Goal: Transaction & Acquisition: Purchase product/service

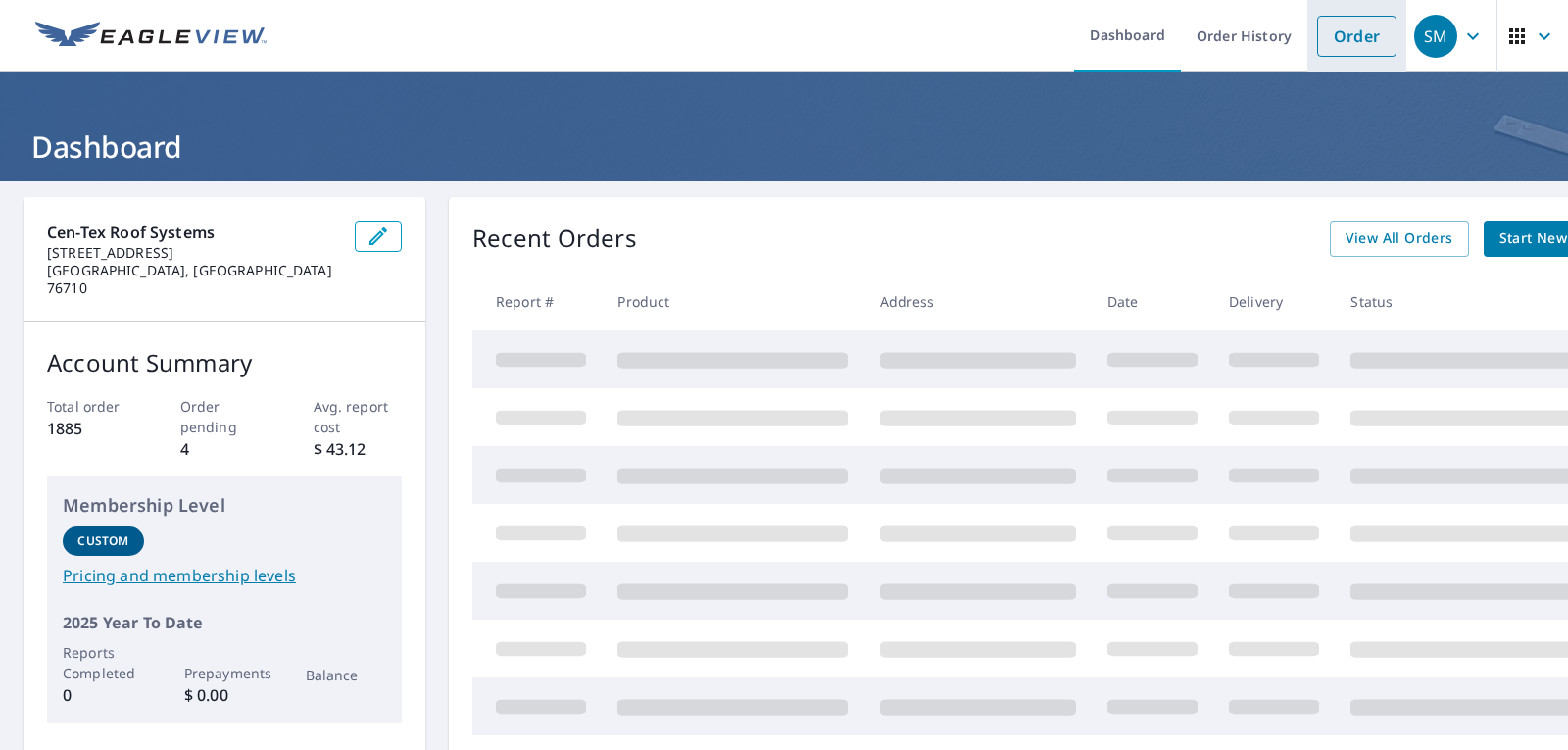
click at [1325, 32] on link "Order" at bounding box center [1357, 37] width 79 height 42
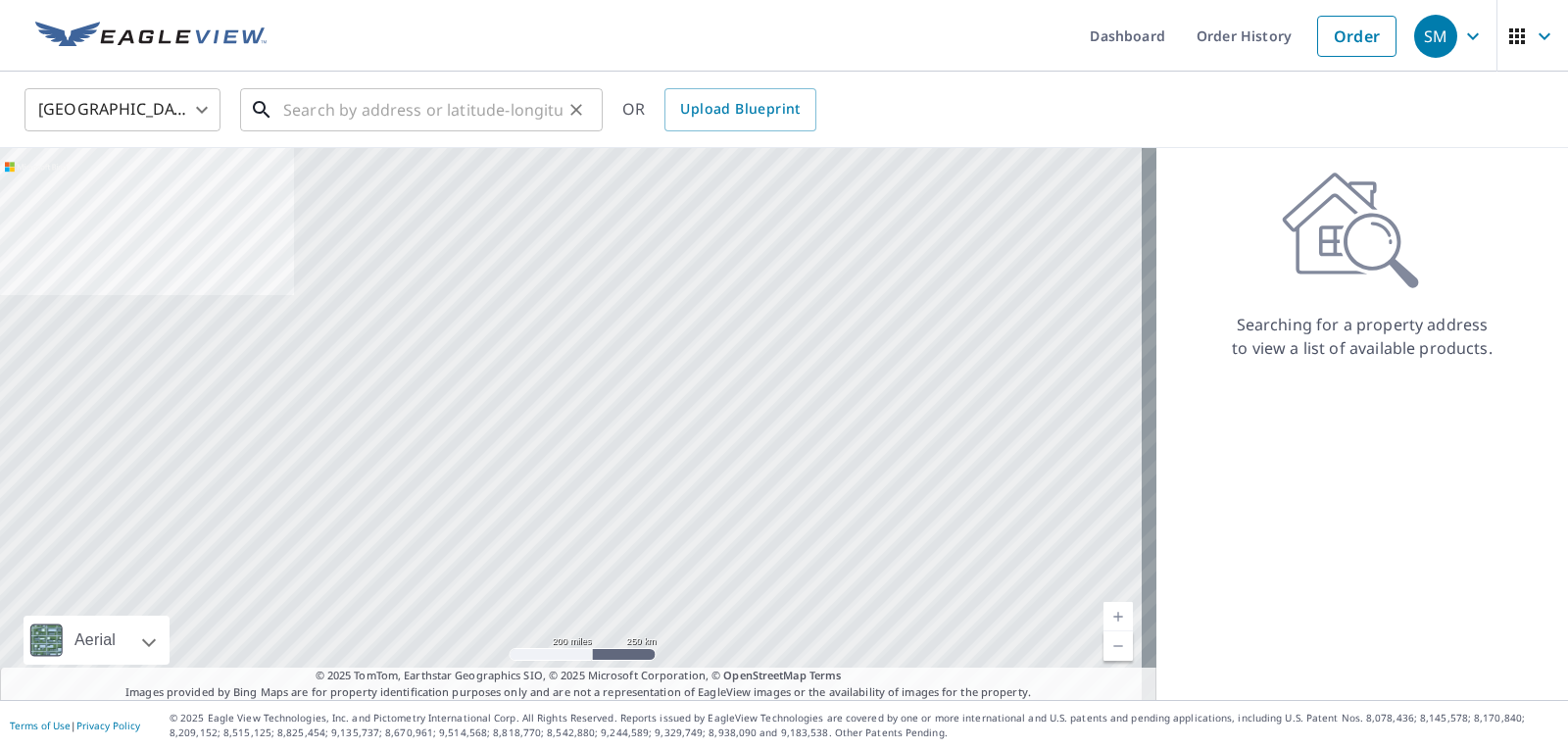
click at [380, 100] on input "text" at bounding box center [423, 109] width 280 height 55
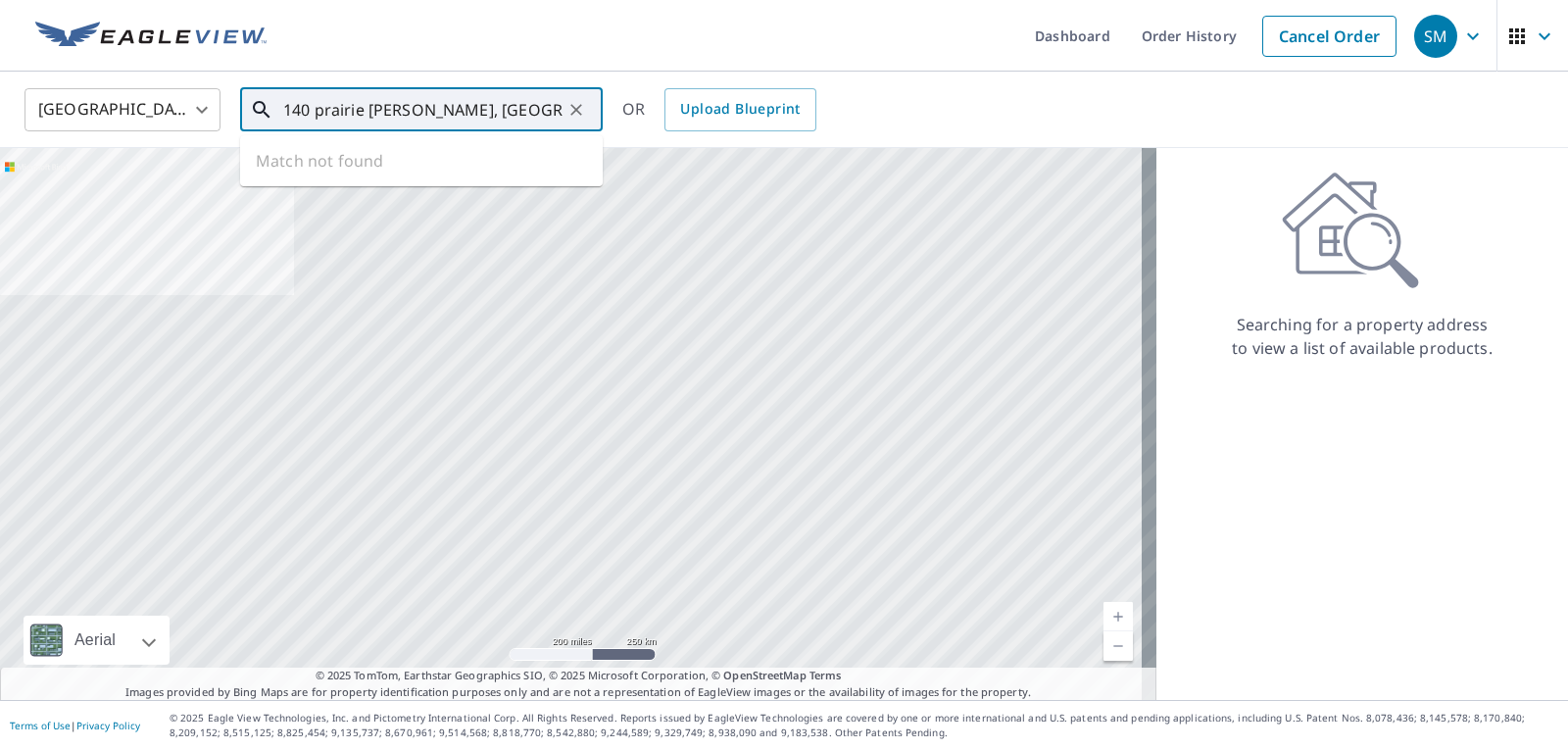
click at [374, 113] on input "140 prairie [PERSON_NAME], [GEOGRAPHIC_DATA]" at bounding box center [423, 109] width 280 height 55
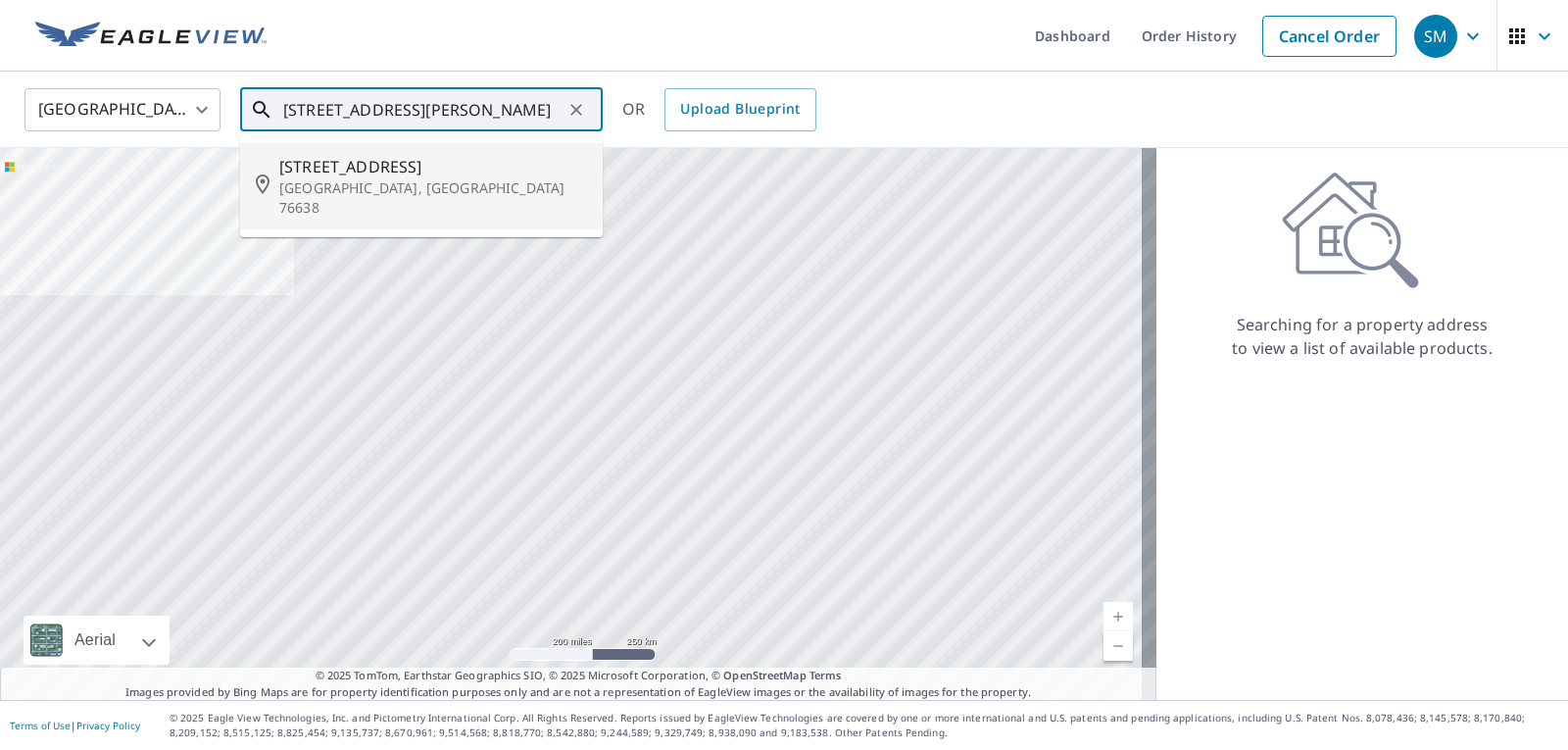
click at [425, 171] on span "[STREET_ADDRESS]" at bounding box center [433, 167] width 307 height 24
type input "[STREET_ADDRESS][PERSON_NAME]"
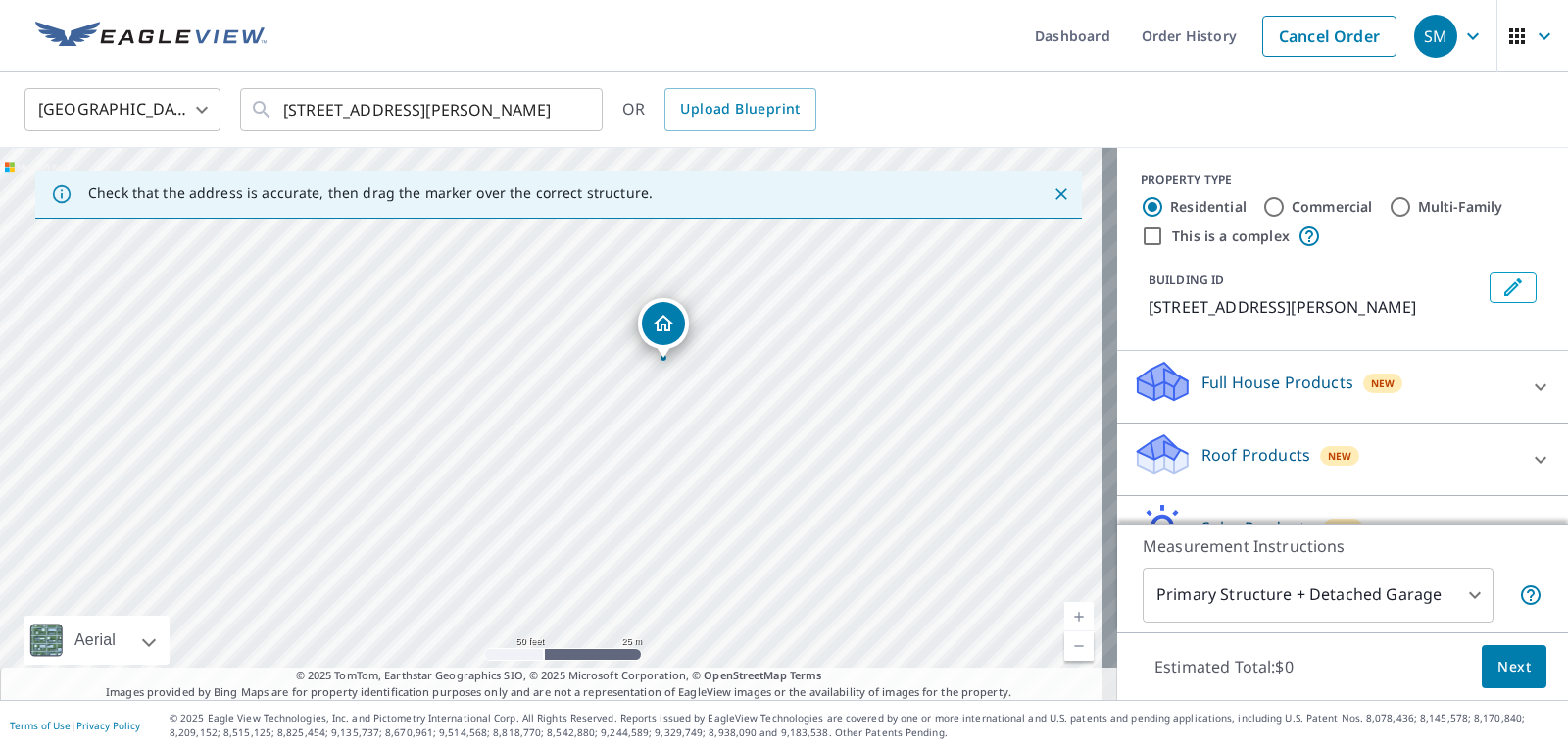
drag, startPoint x: 657, startPoint y: 445, endPoint x: 733, endPoint y: 394, distance: 91.5
click at [733, 394] on div "[STREET_ADDRESS][PERSON_NAME]" at bounding box center [558, 424] width 1118 height 552
drag, startPoint x: 663, startPoint y: 325, endPoint x: 491, endPoint y: 492, distance: 239.7
click at [1268, 210] on input "Commercial" at bounding box center [1274, 207] width 24 height 24
radio input "true"
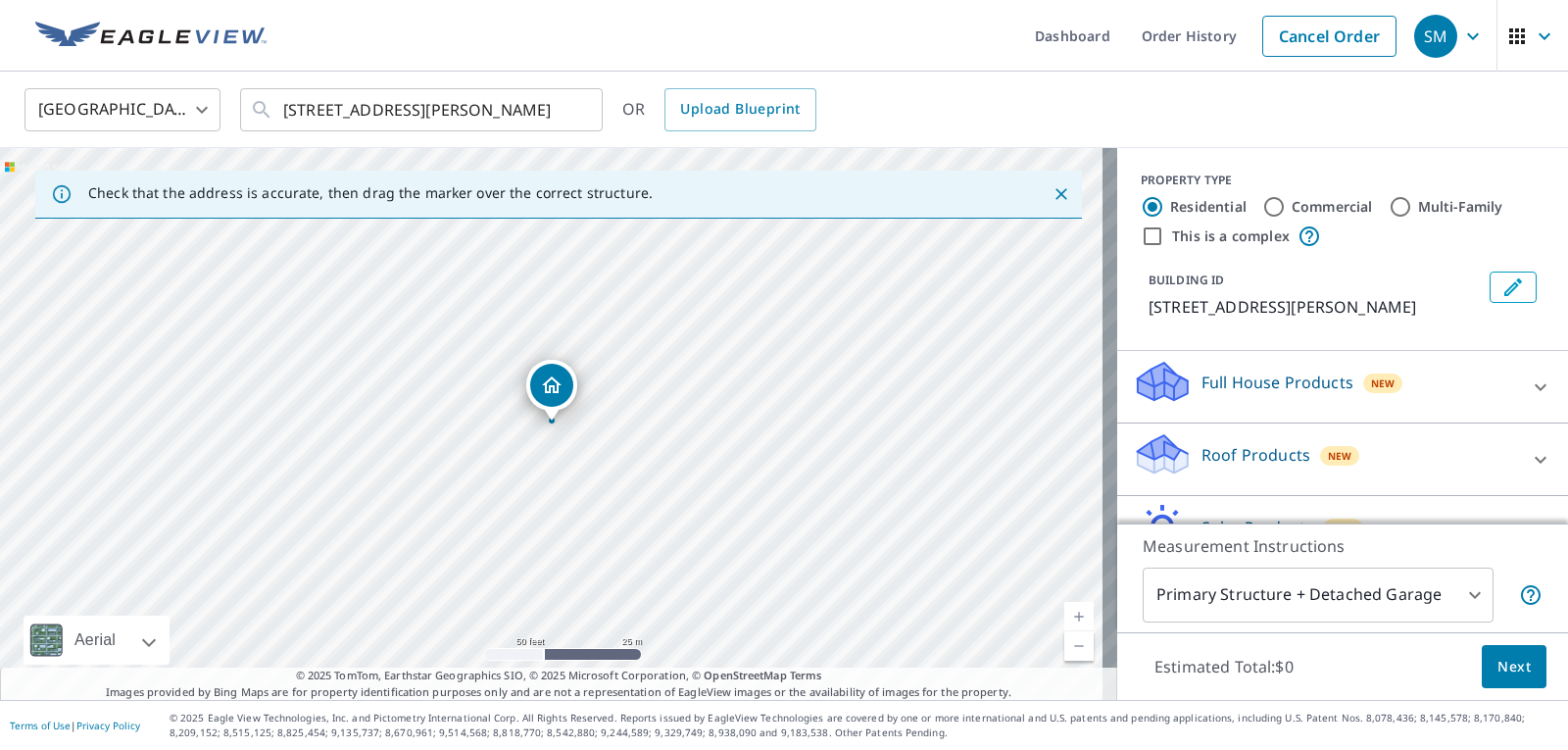
type input "4"
click at [1238, 389] on p "Roof Products" at bounding box center [1257, 383] width 109 height 24
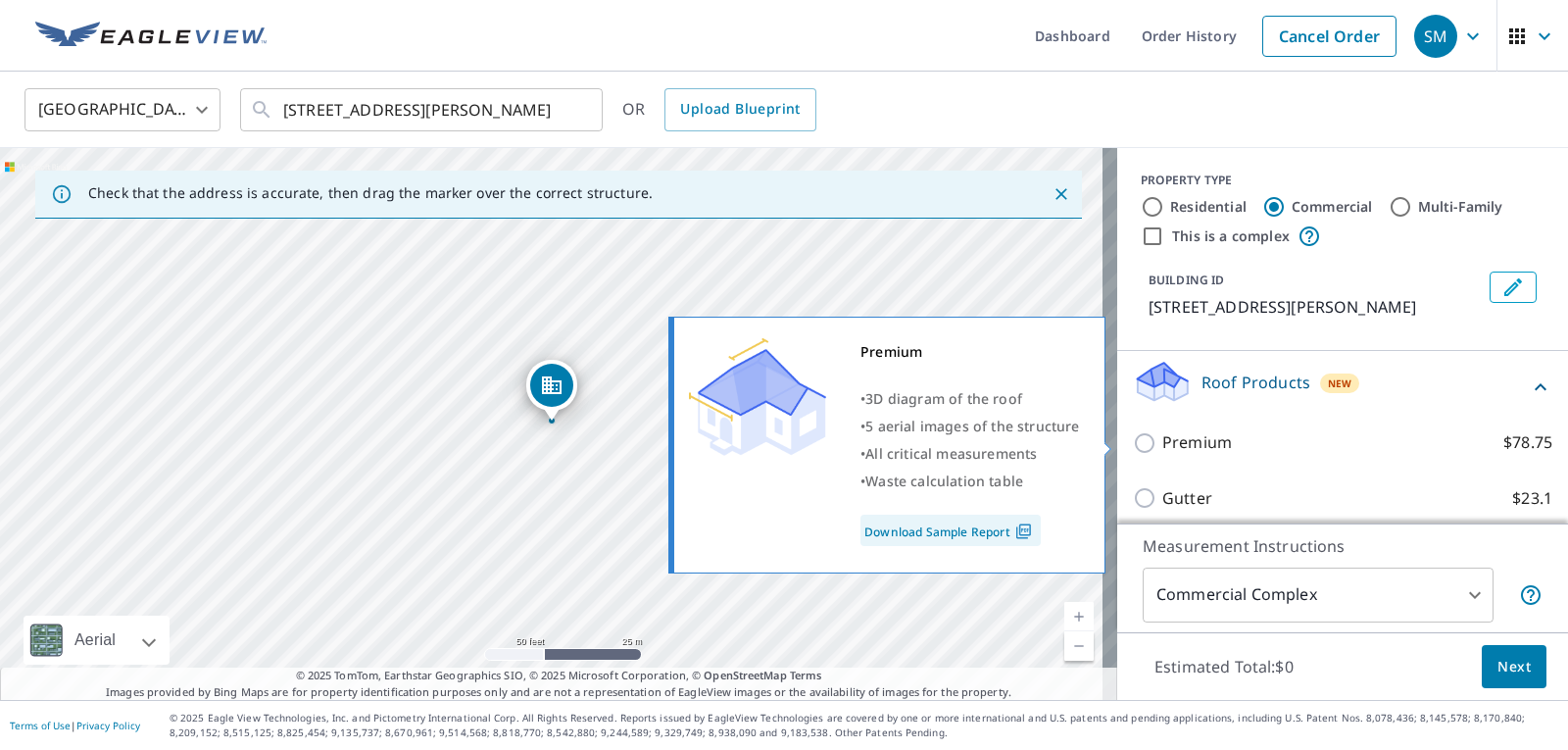
click at [1235, 437] on label "Premium $78.75" at bounding box center [1357, 442] width 390 height 25
click at [1162, 437] on input "Premium $78.75" at bounding box center [1148, 443] width 30 height 24
checkbox input "true"
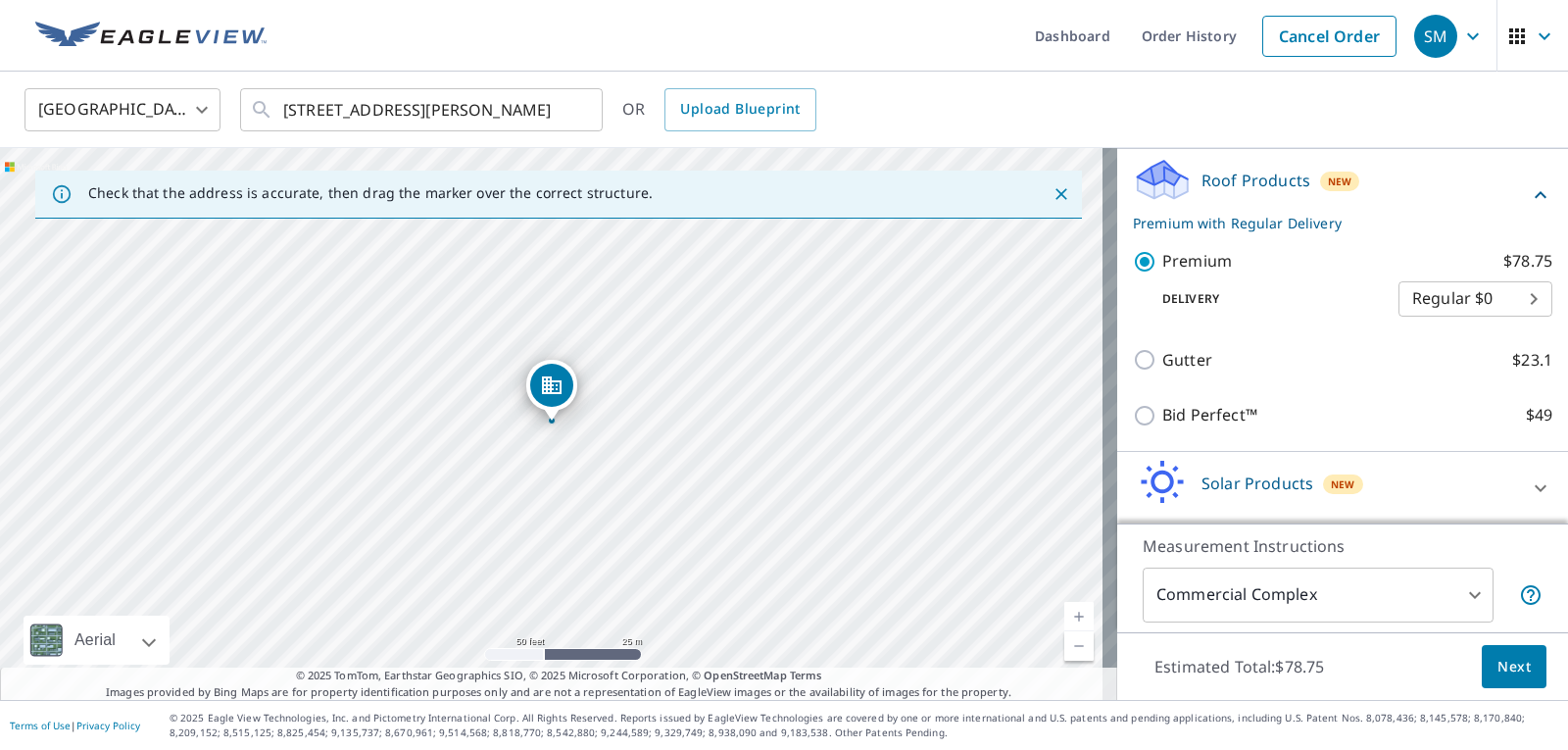
scroll to position [203, 0]
click at [1509, 666] on span "Next" at bounding box center [1514, 667] width 34 height 25
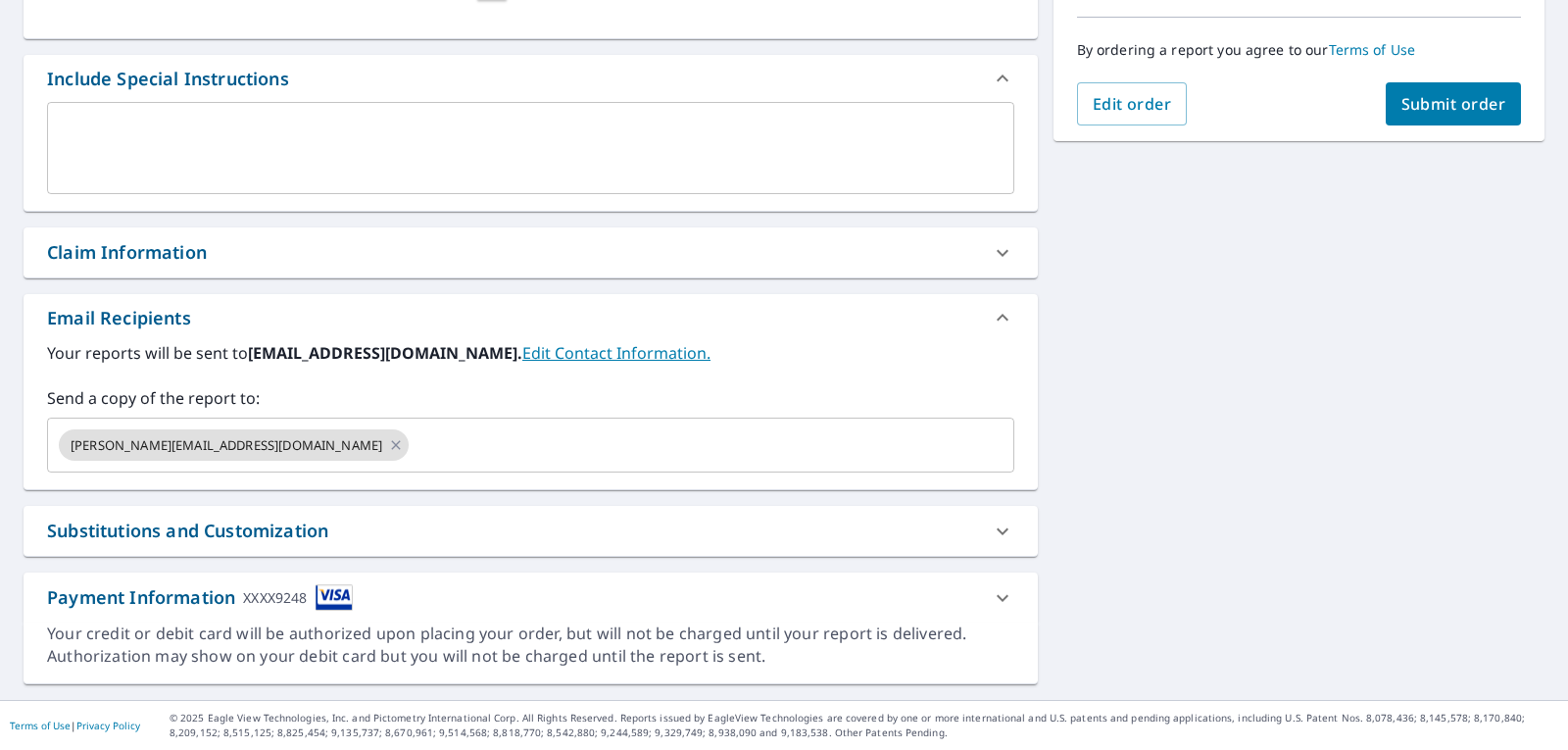
scroll to position [484, 0]
click at [412, 438] on input "text" at bounding box center [693, 445] width 564 height 38
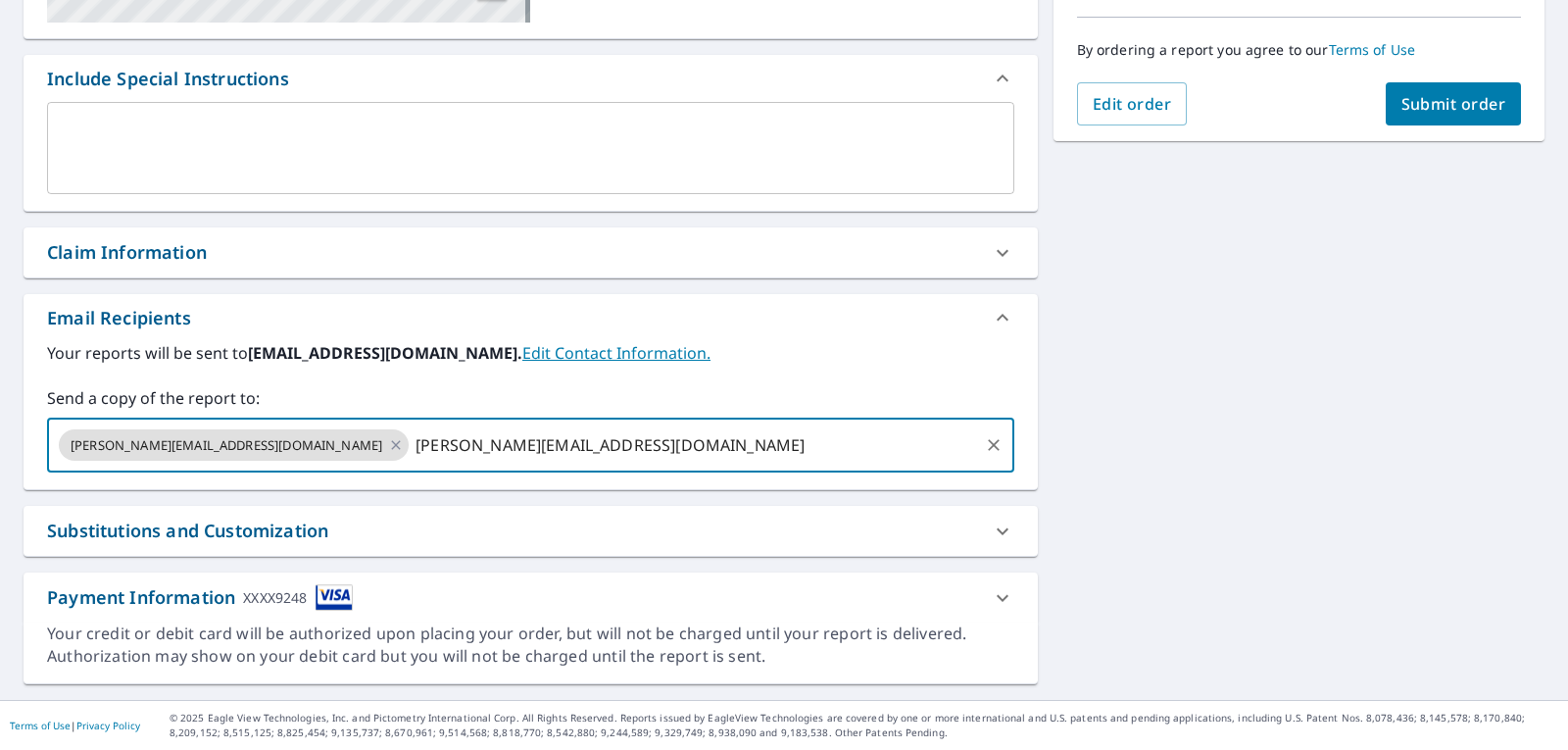
type input "[PERSON_NAME][EMAIL_ADDRESS][DOMAIN_NAME]"
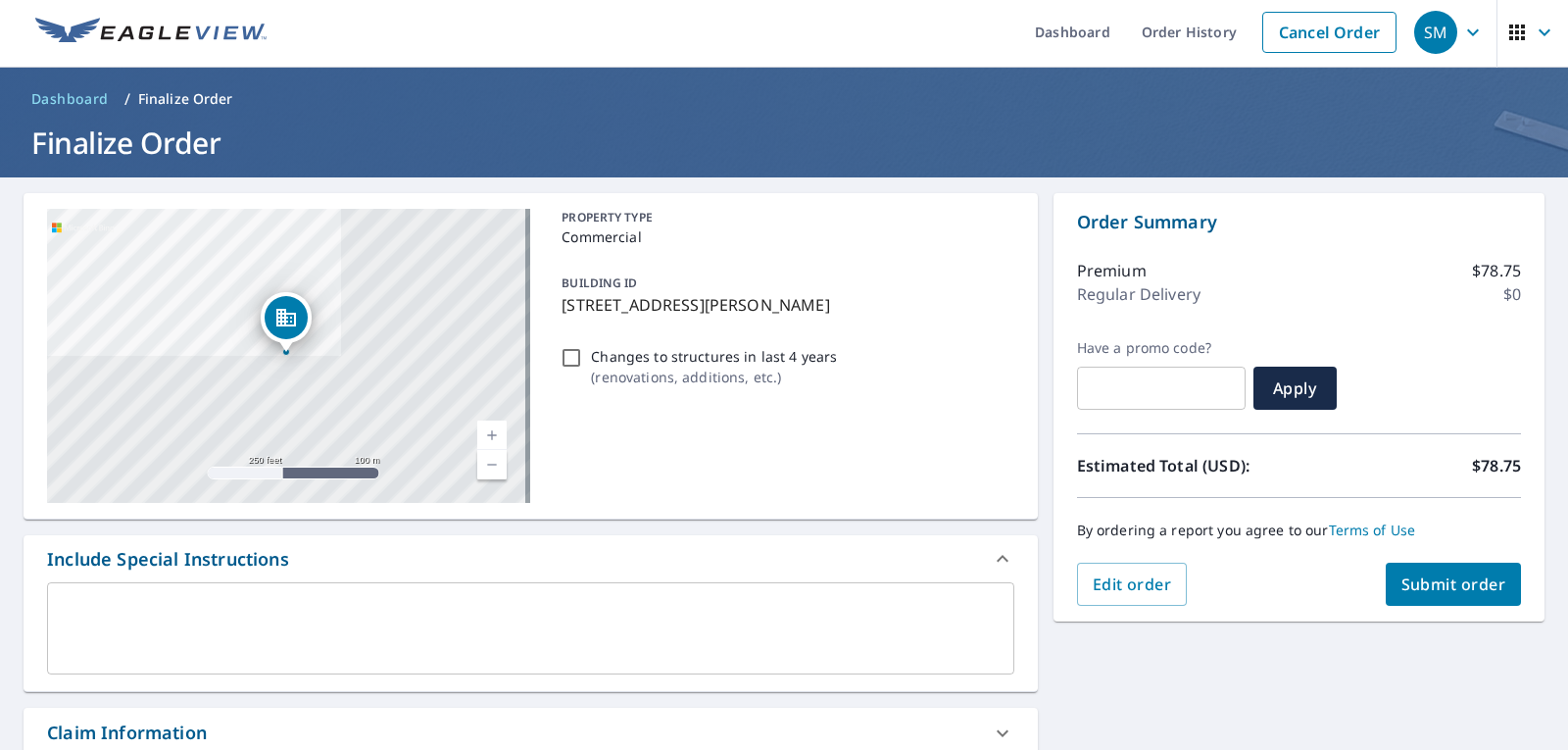
scroll to position [0, 0]
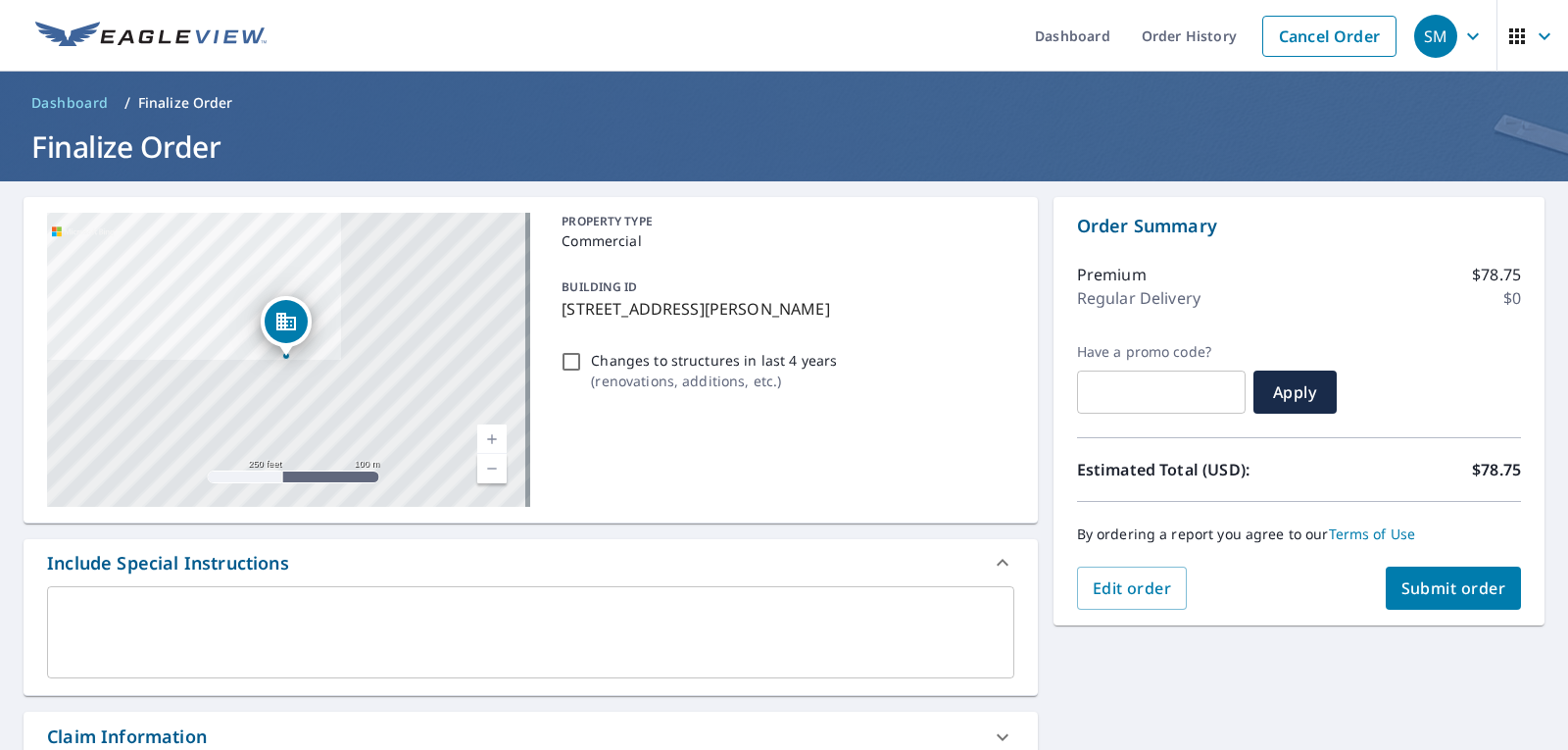
click at [1436, 588] on span "Submit order" at bounding box center [1454, 588] width 105 height 22
checkbox input "true"
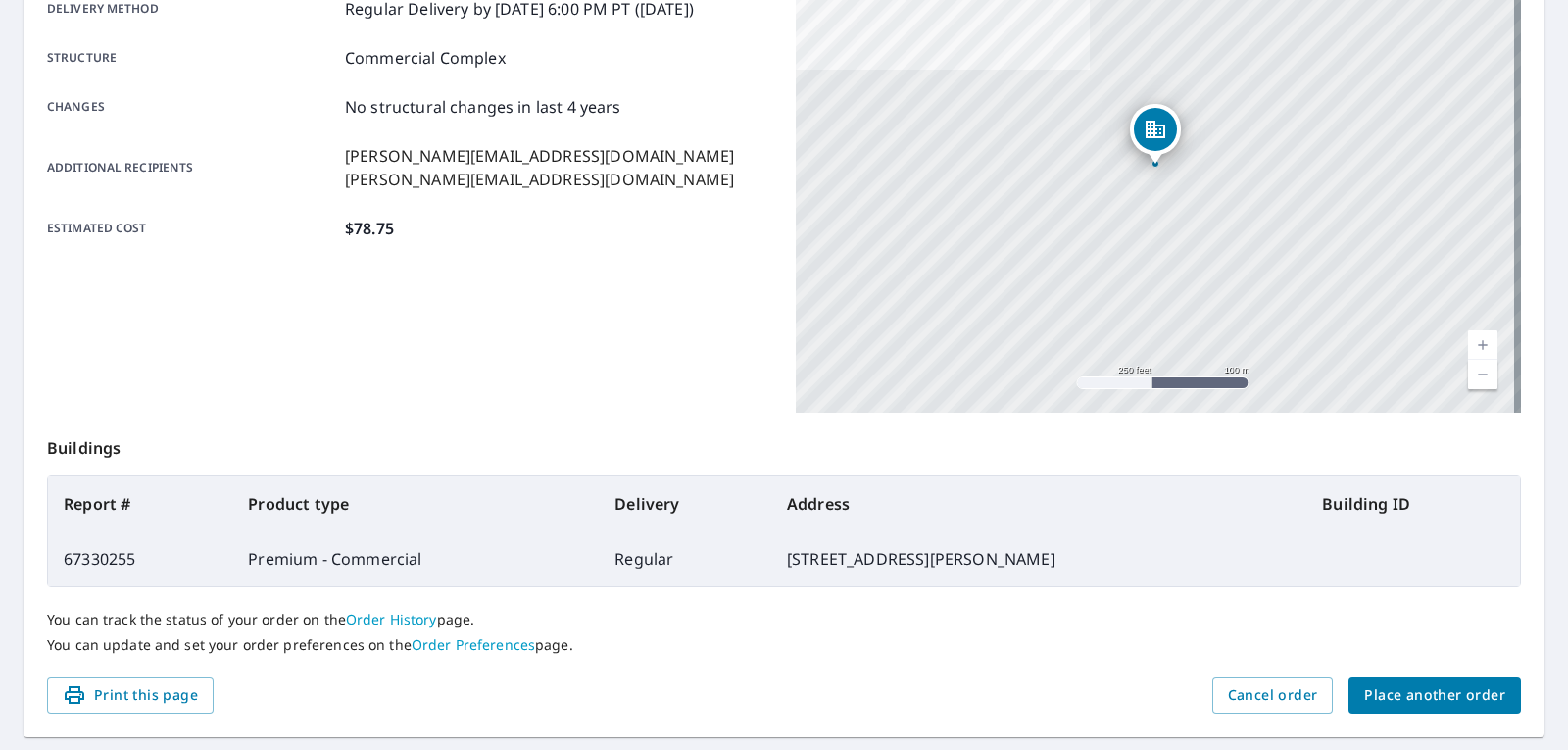
scroll to position [404, 0]
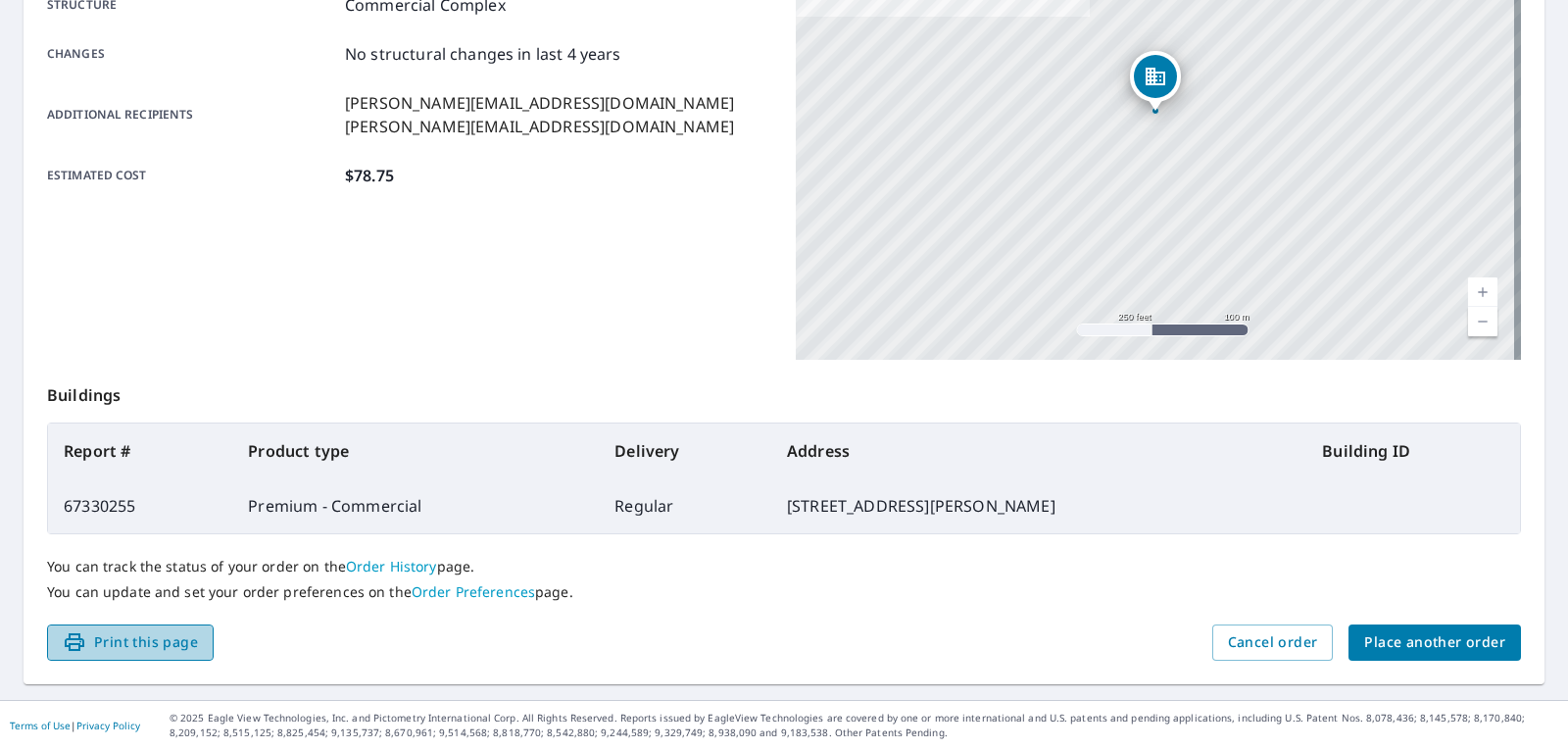
click at [154, 636] on span "Print this page" at bounding box center [130, 643] width 135 height 25
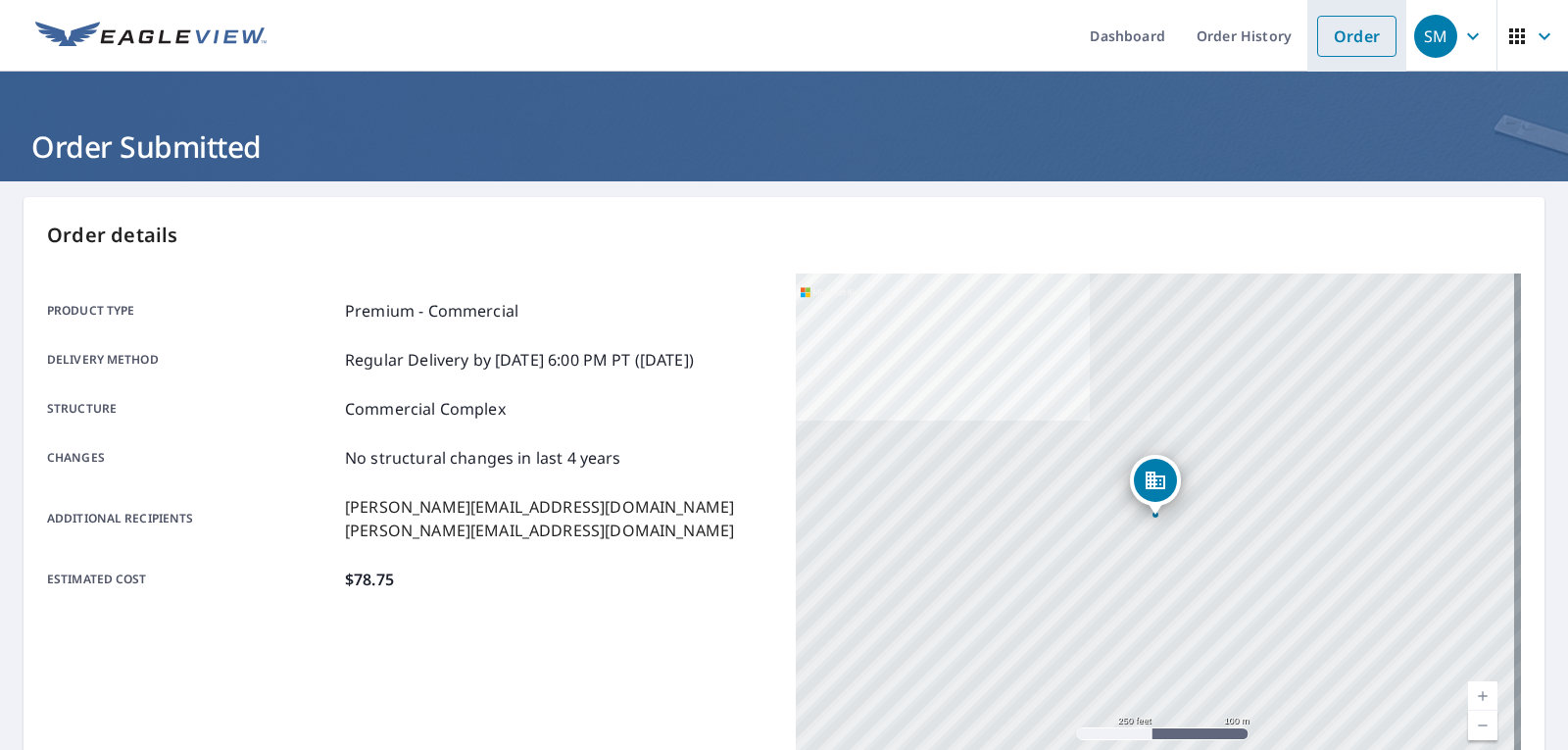
click at [1342, 48] on link "Order" at bounding box center [1357, 37] width 79 height 42
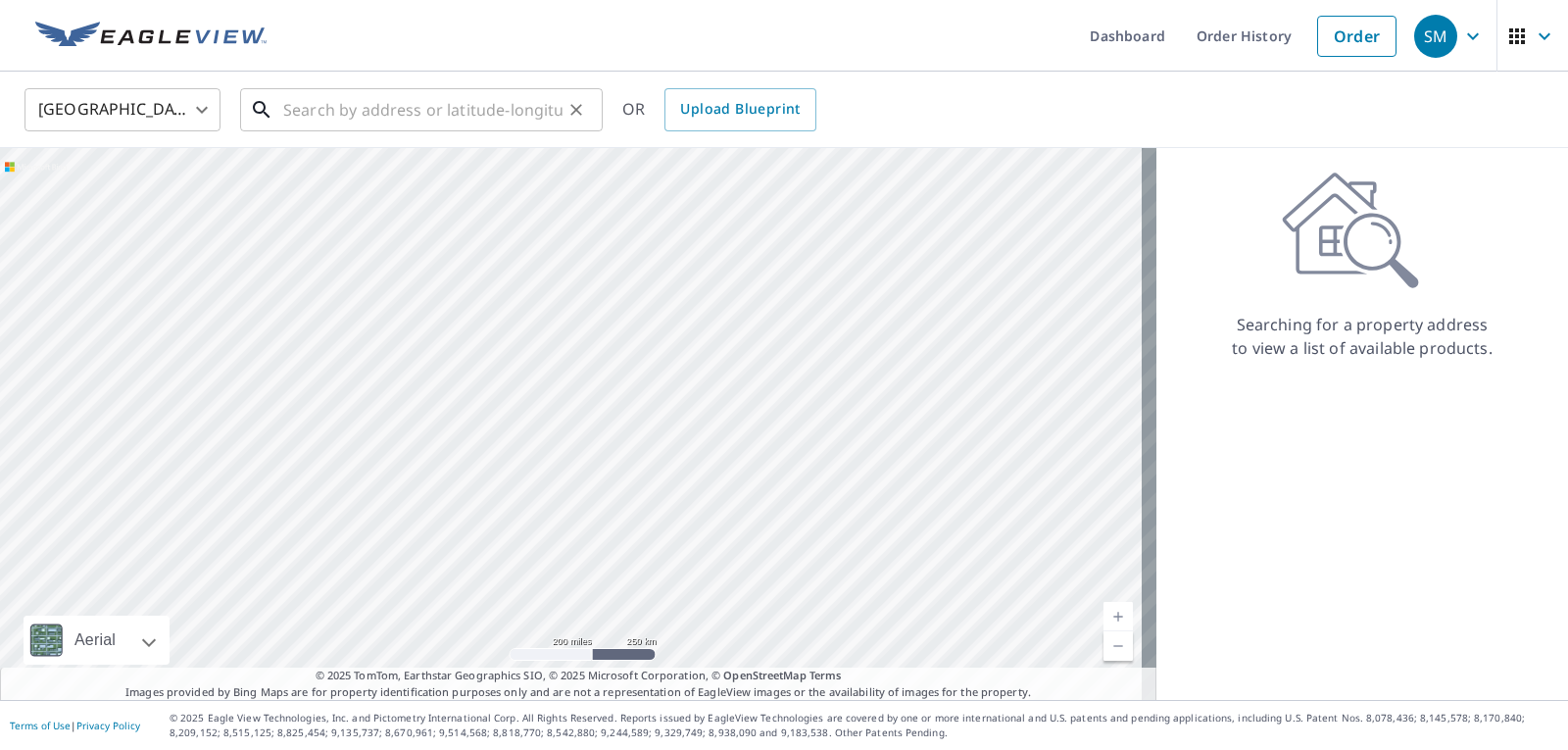
click at [509, 103] on input "text" at bounding box center [423, 109] width 280 height 55
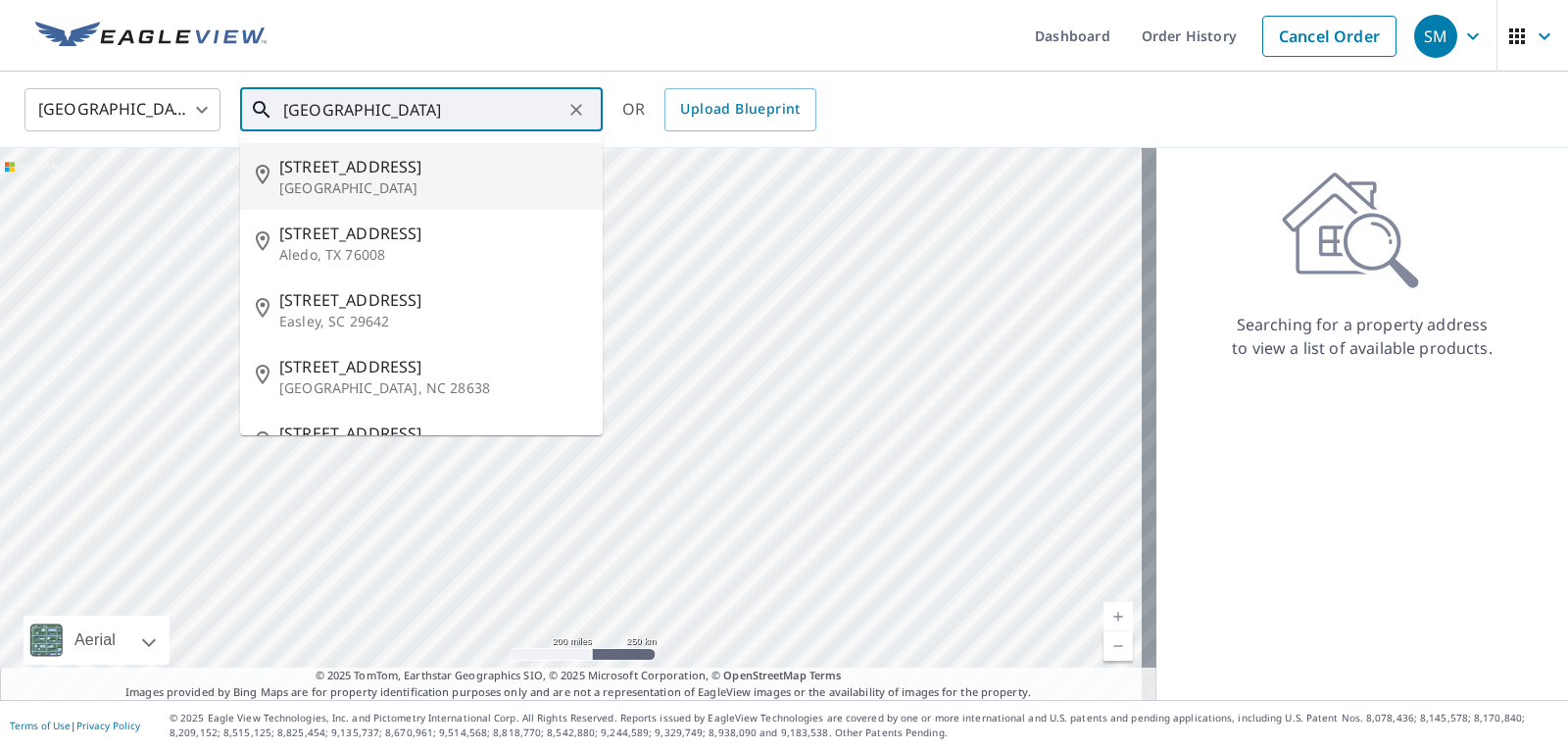
click at [382, 175] on span "[STREET_ADDRESS]" at bounding box center [433, 167] width 307 height 24
type input "[STREET_ADDRESS][PERSON_NAME]"
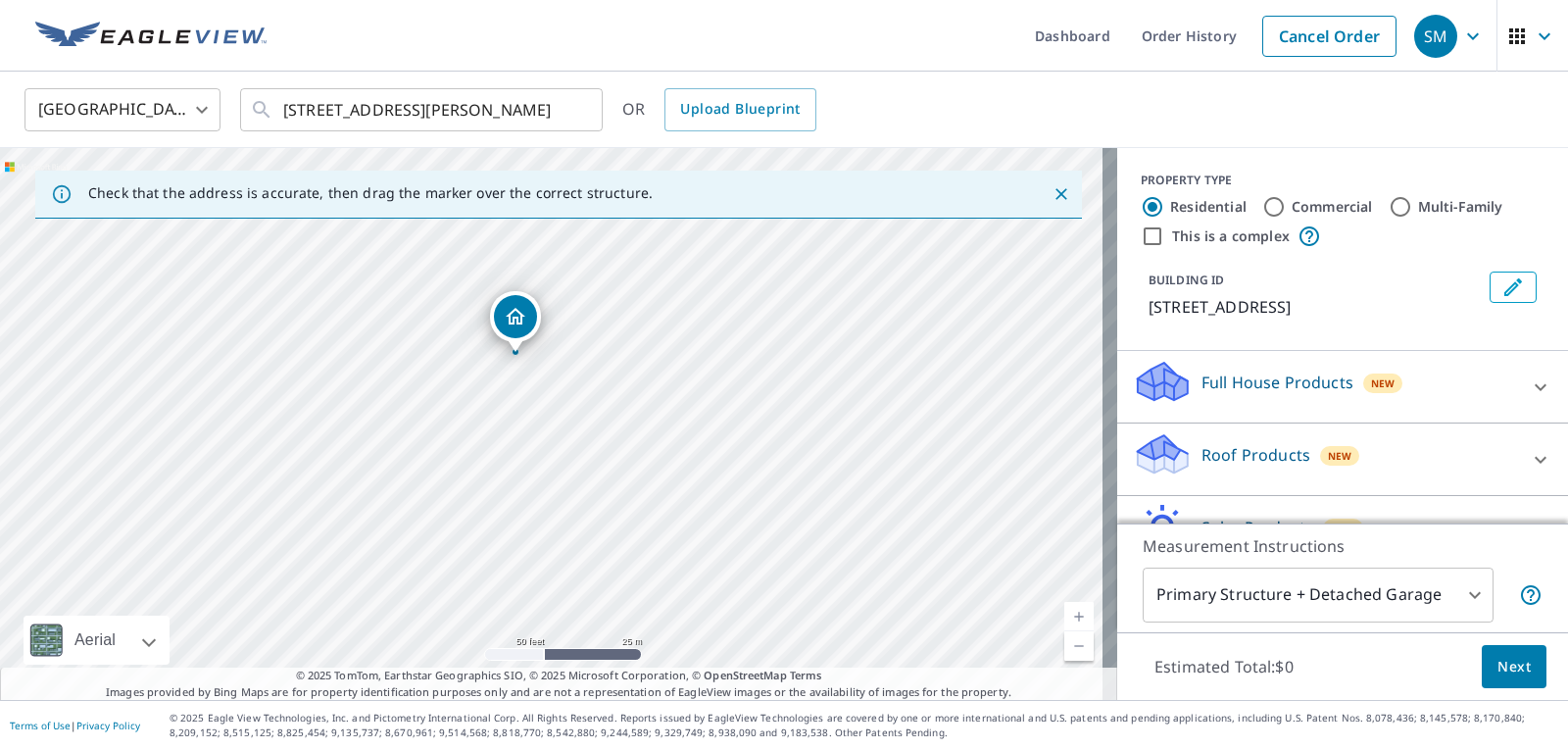
click at [1529, 455] on icon at bounding box center [1541, 460] width 24 height 24
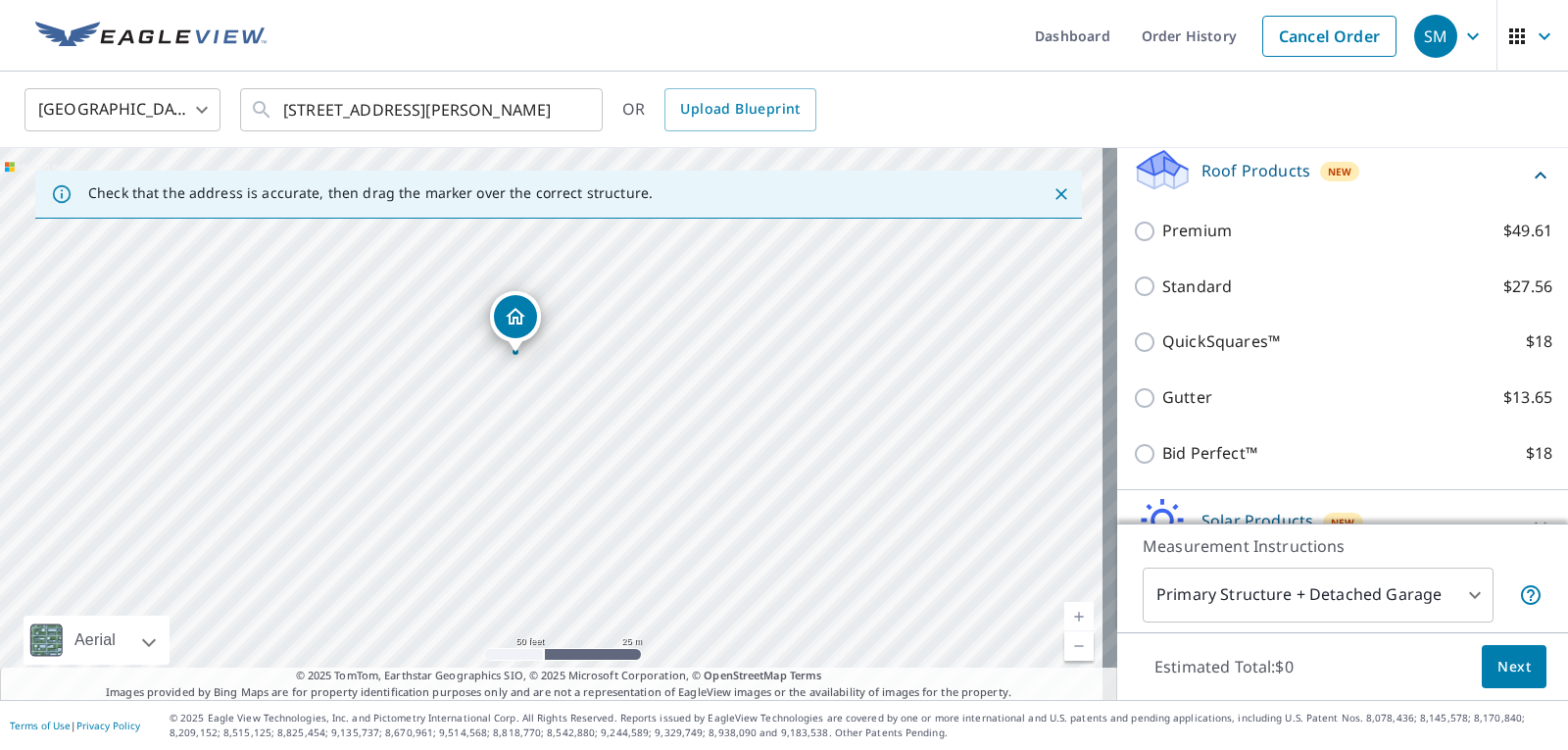
scroll to position [295, 0]
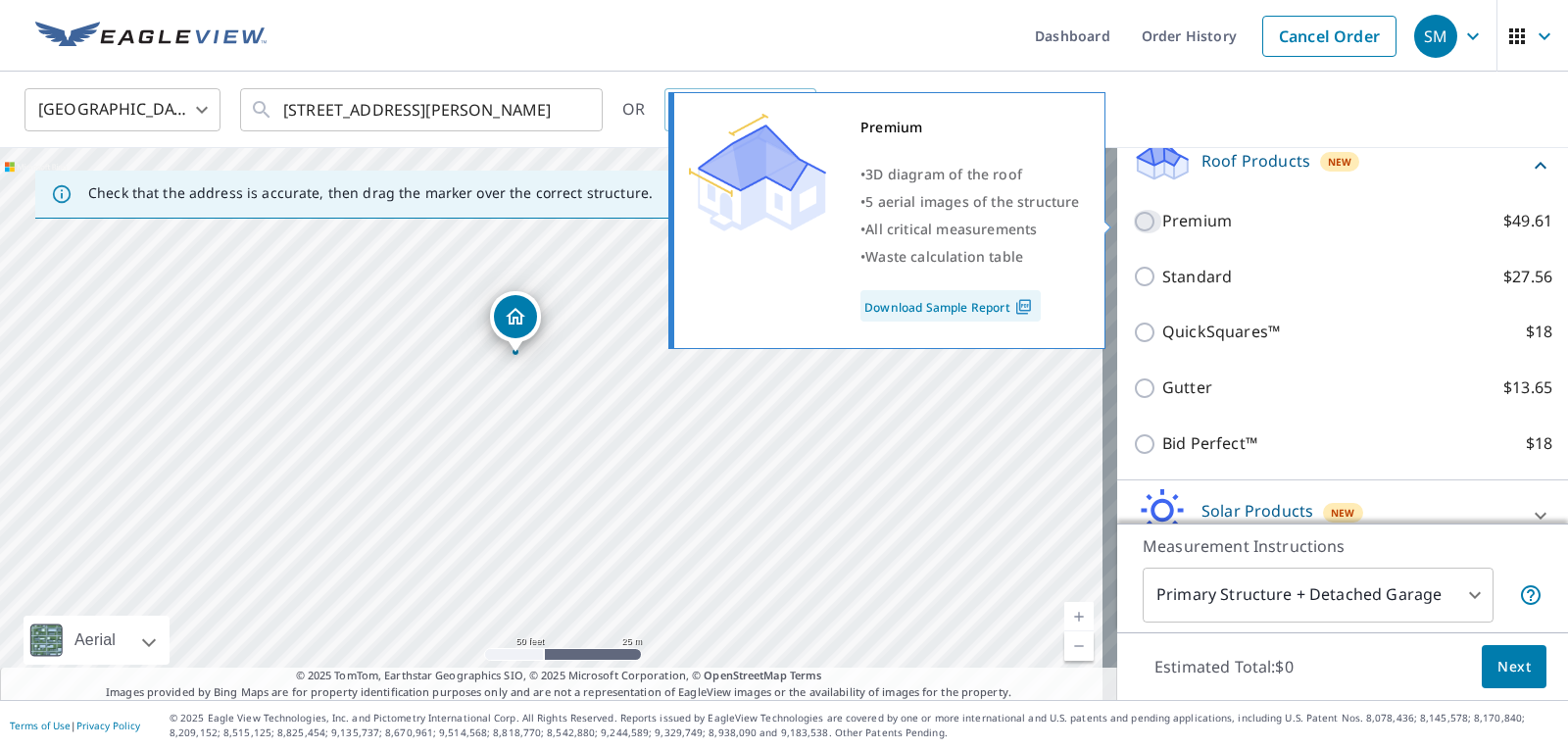
click at [1137, 218] on input "Premium $49.61" at bounding box center [1148, 222] width 30 height 24
checkbox input "true"
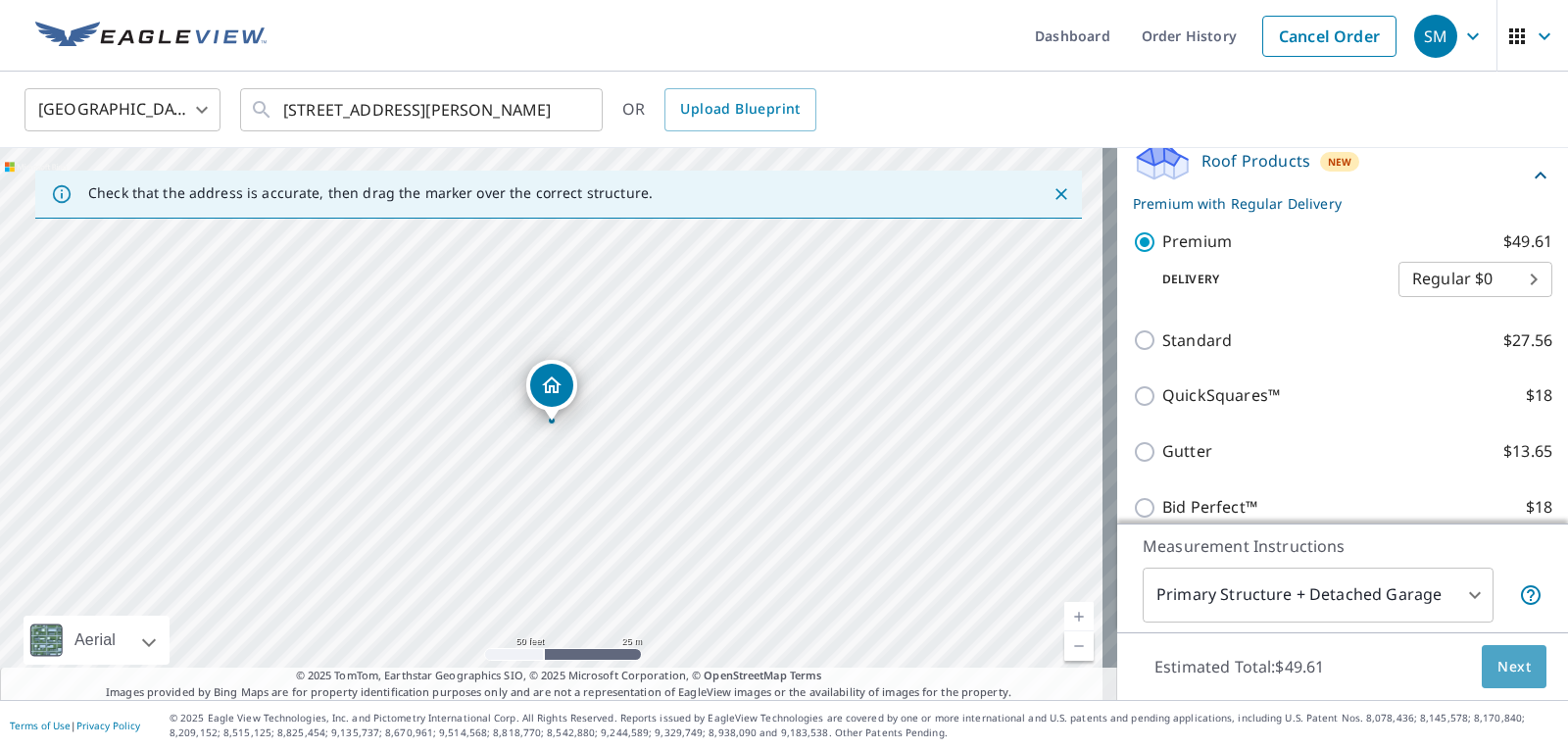
click at [1498, 660] on span "Next" at bounding box center [1514, 667] width 34 height 25
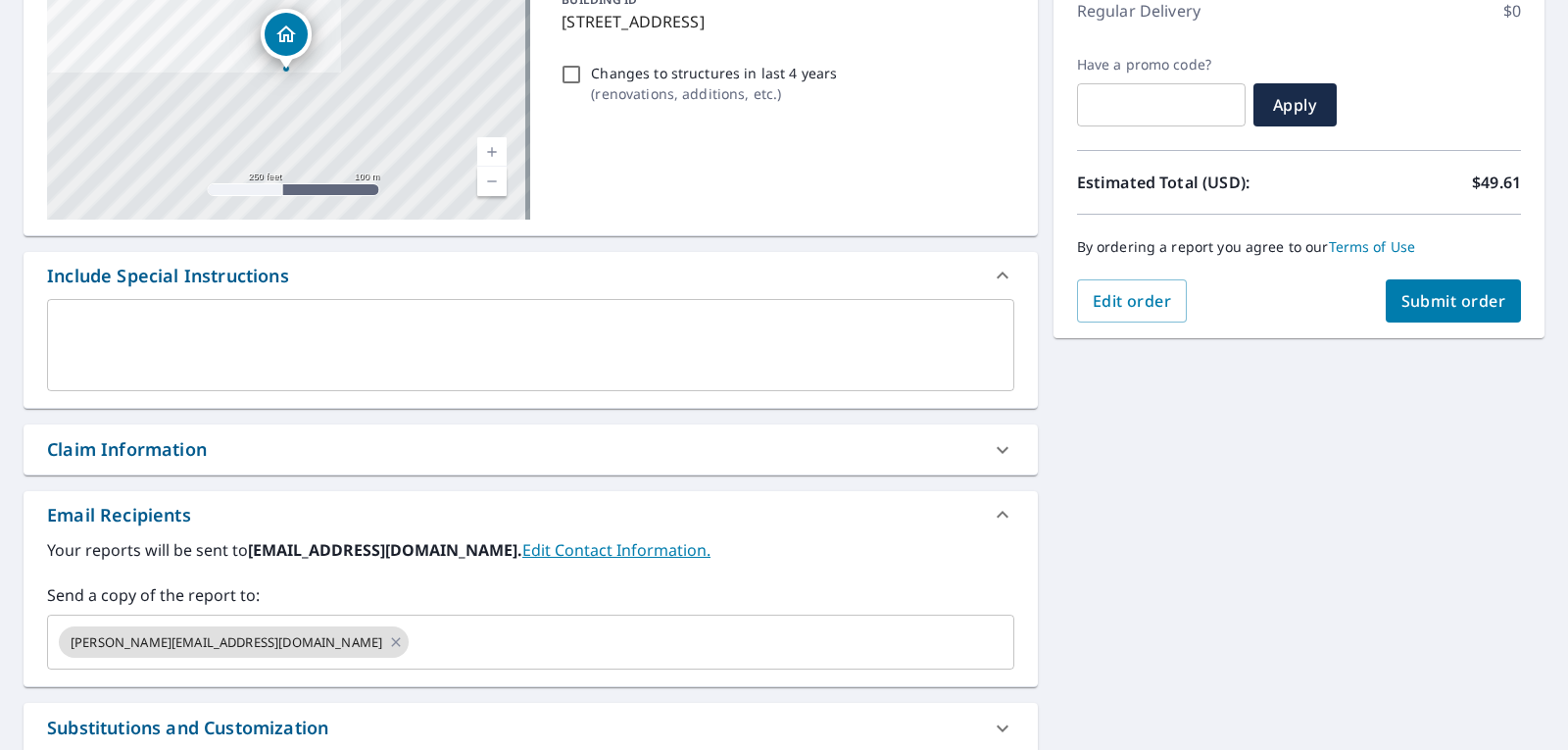
scroll to position [295, 0]
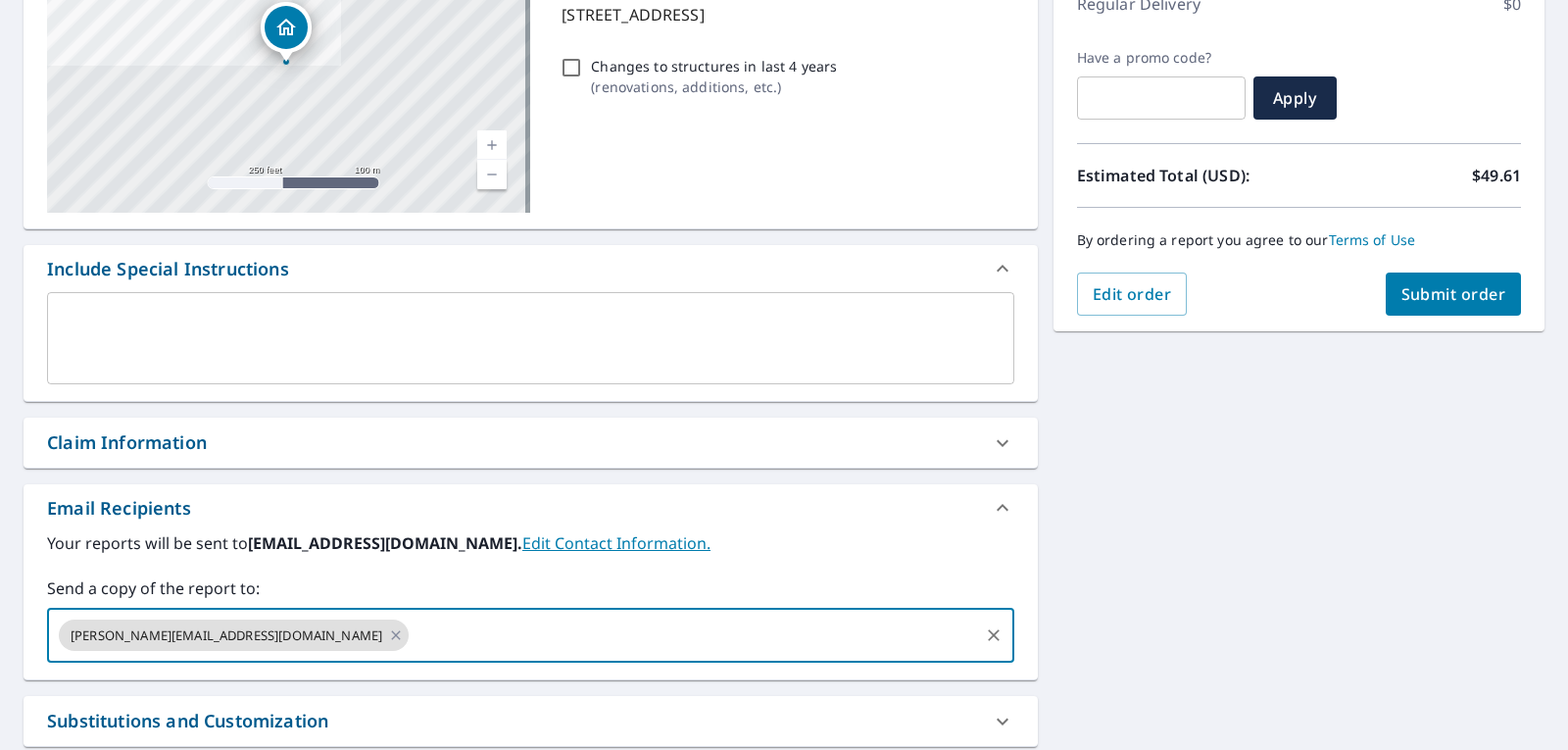
click at [412, 631] on input "text" at bounding box center [693, 636] width 564 height 38
type input "[PERSON_NAME][EMAIL_ADDRESS][DOMAIN_NAME]"
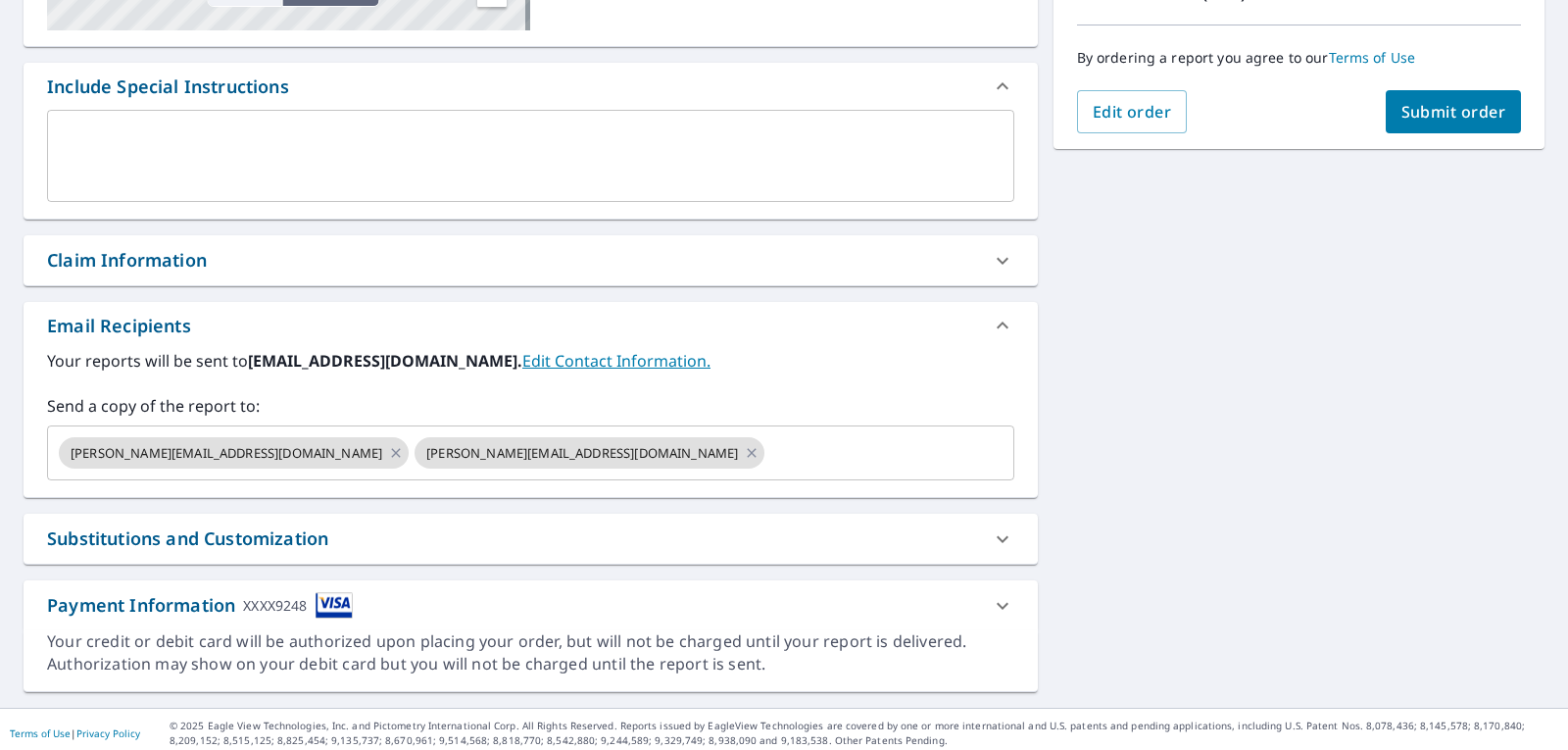
scroll to position [484, 0]
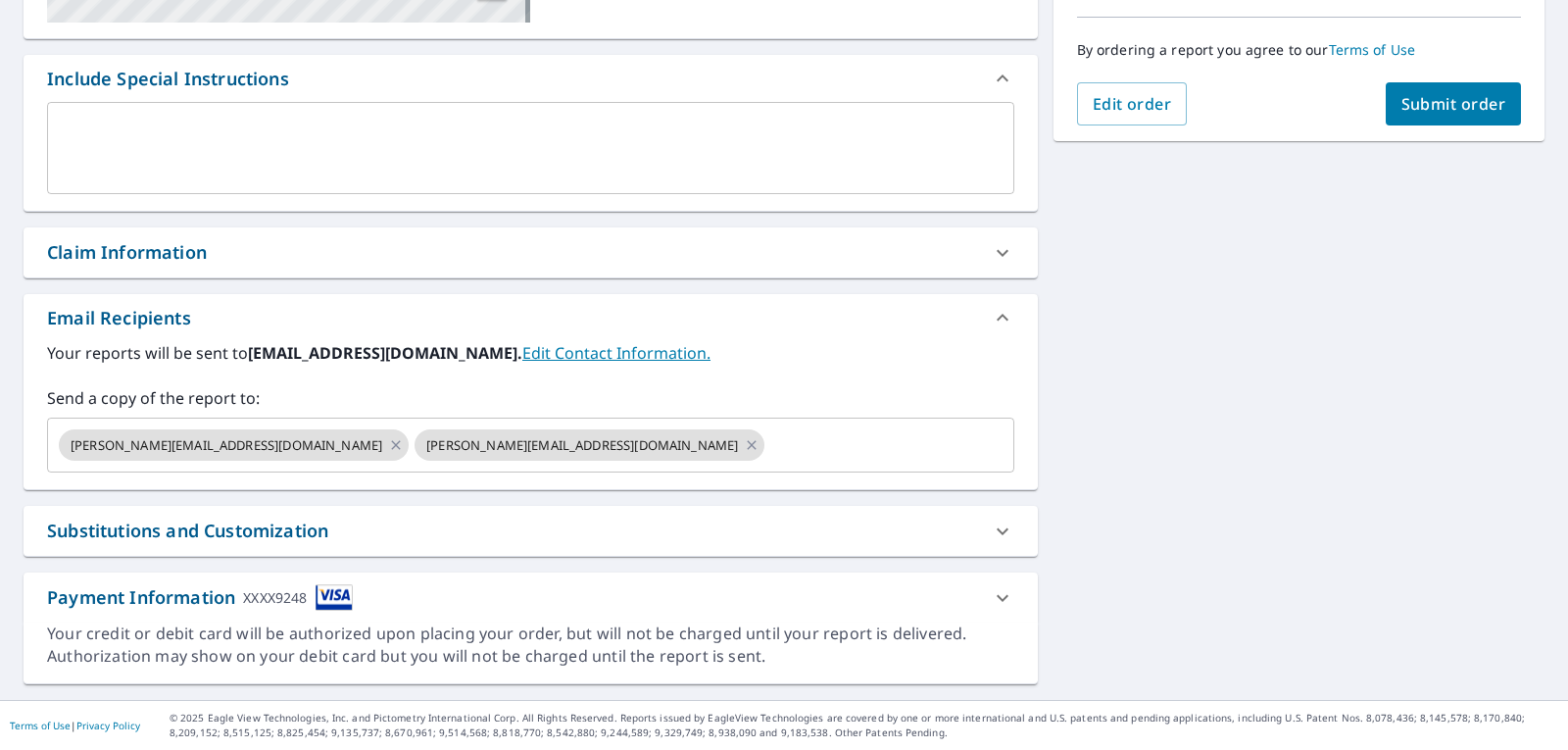
click at [1454, 115] on button "Submit order" at bounding box center [1454, 103] width 136 height 43
checkbox input "true"
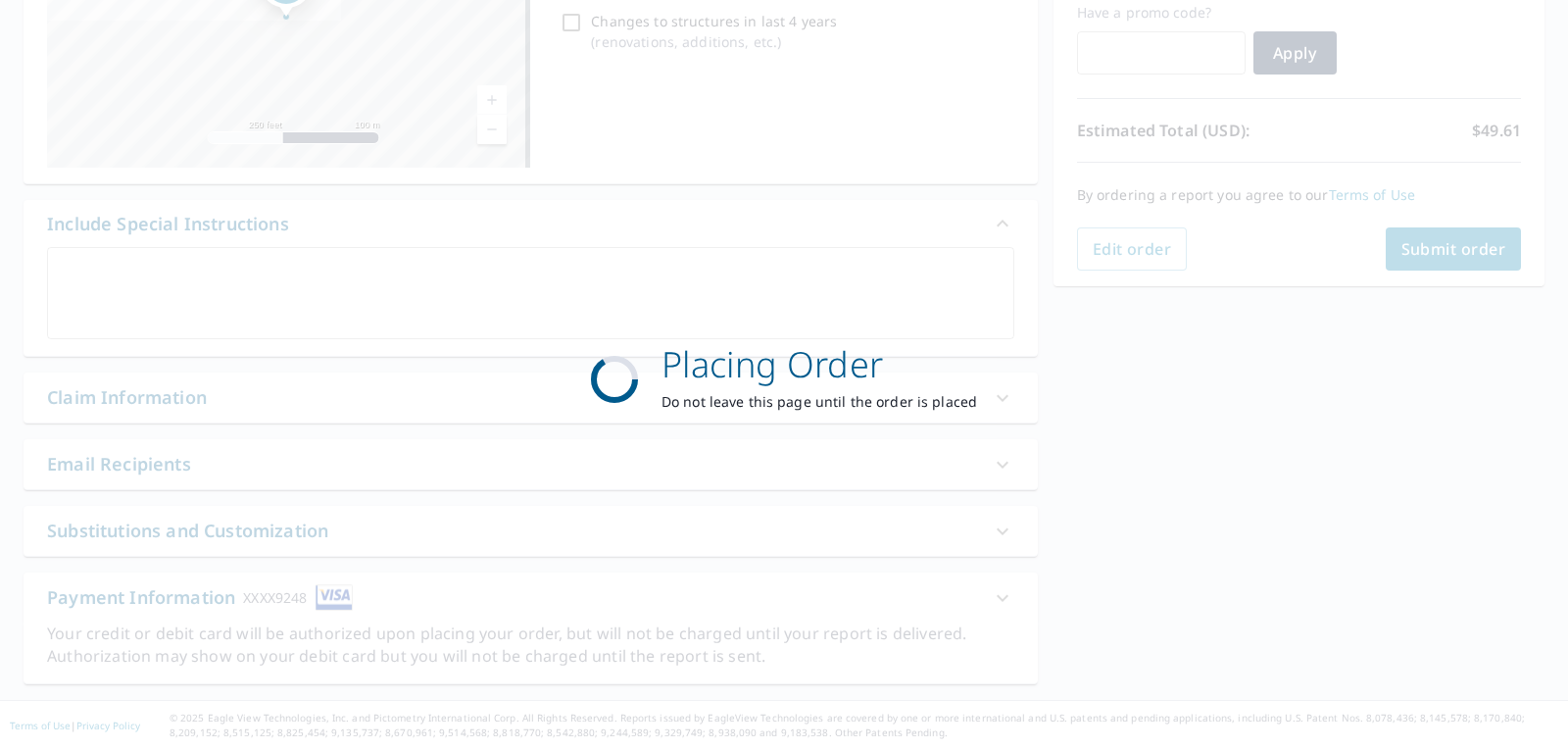
scroll to position [339, 0]
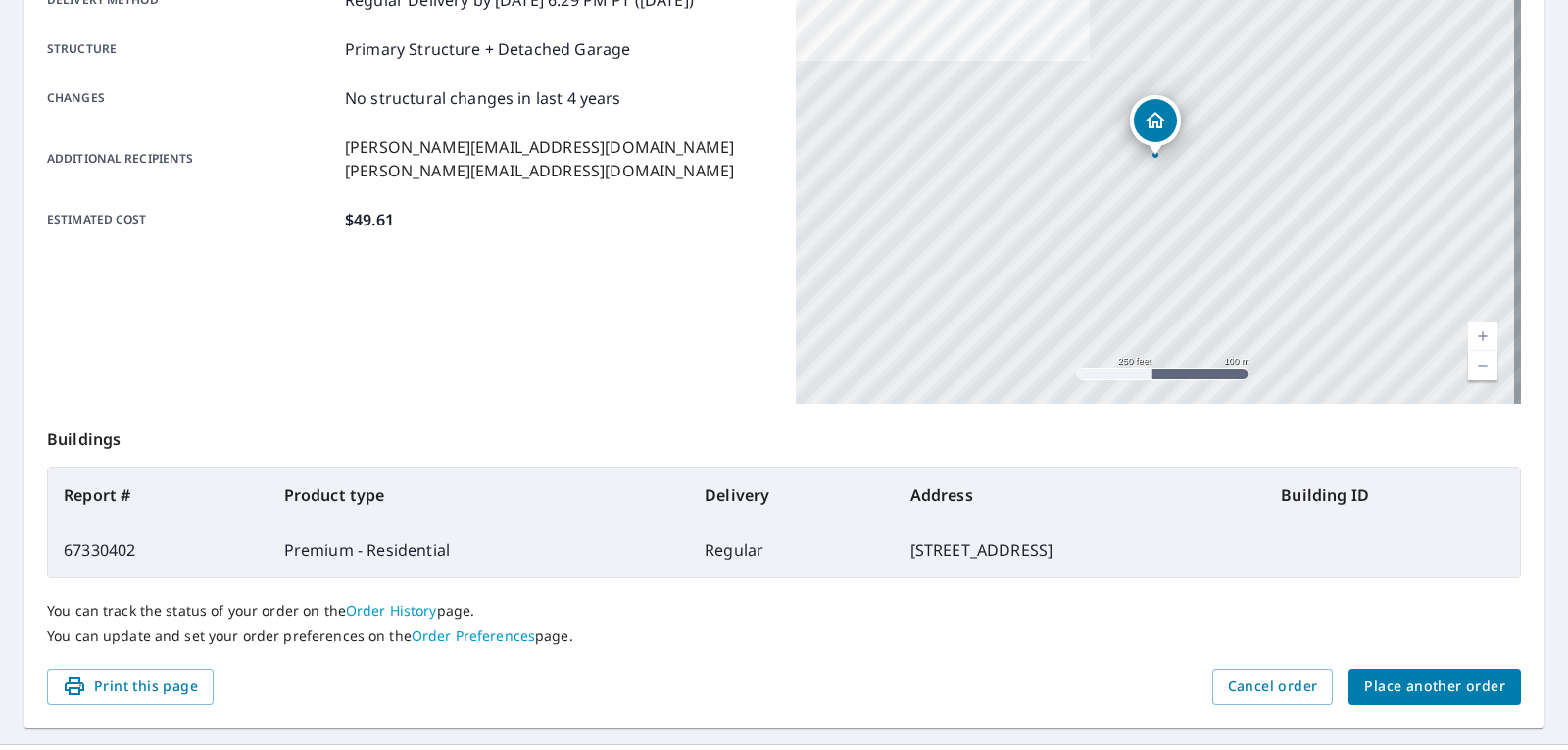
scroll to position [404, 0]
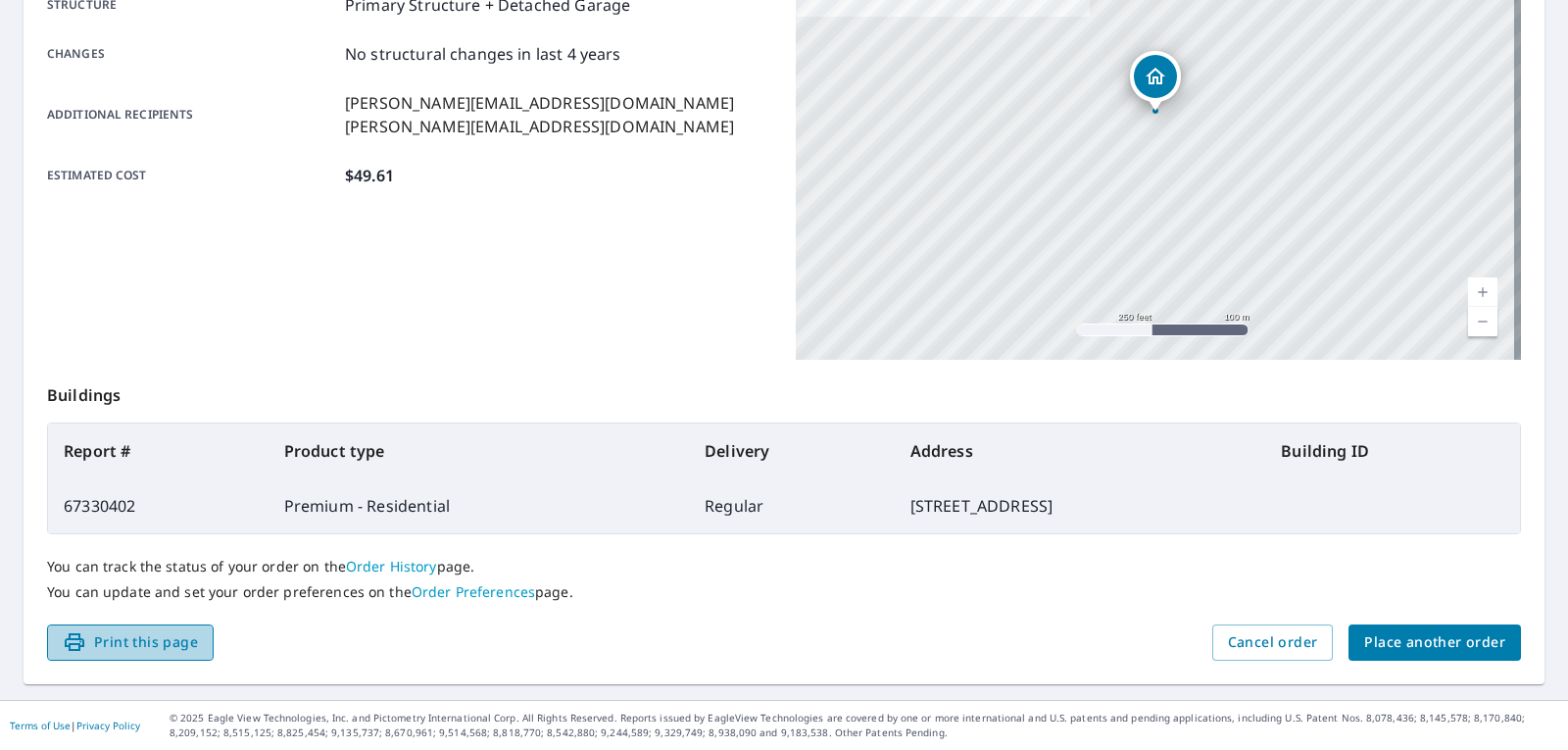
click at [201, 647] on button "Print this page" at bounding box center [130, 643] width 167 height 37
